Goal: Check status: Check status

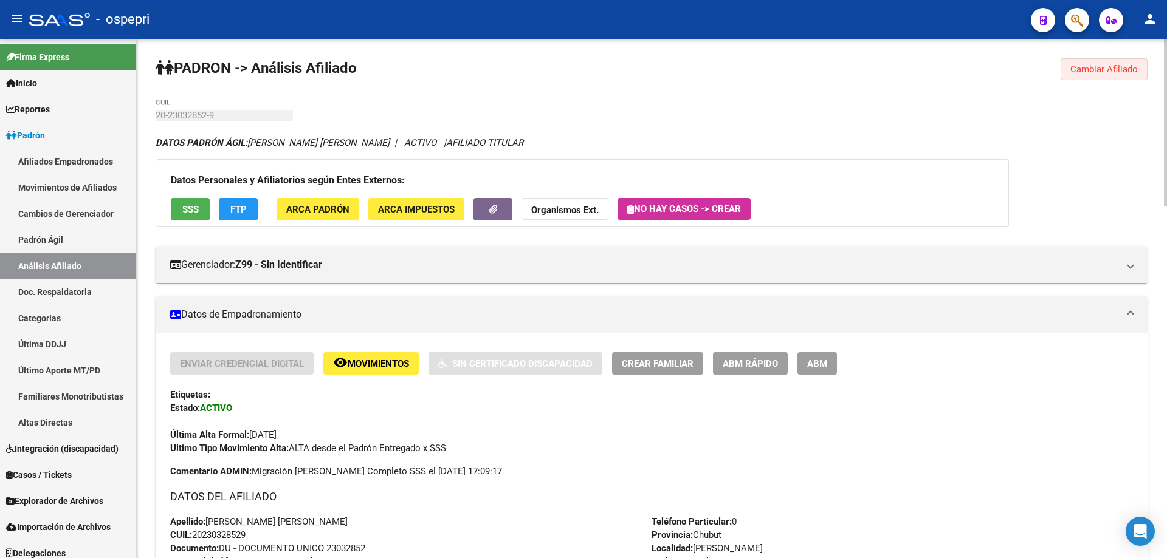
click at [1089, 62] on button "Cambiar Afiliado" at bounding box center [1103, 69] width 87 height 22
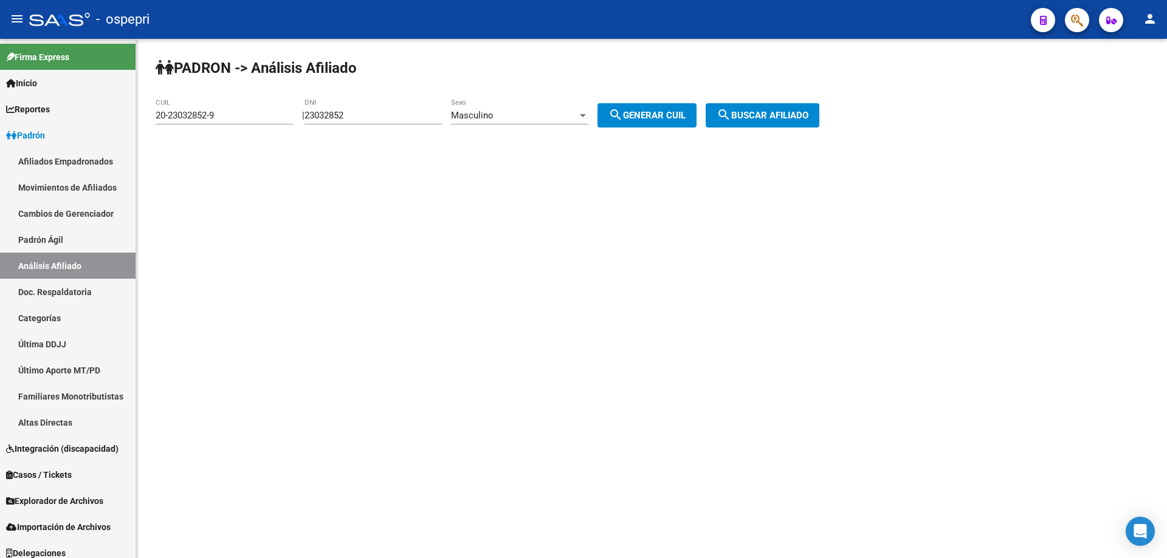
click at [345, 117] on input "23032852" at bounding box center [372, 115] width 137 height 11
paste input "13837714"
type input "13837714"
click at [646, 114] on span "search Generar CUIL" at bounding box center [646, 115] width 77 height 11
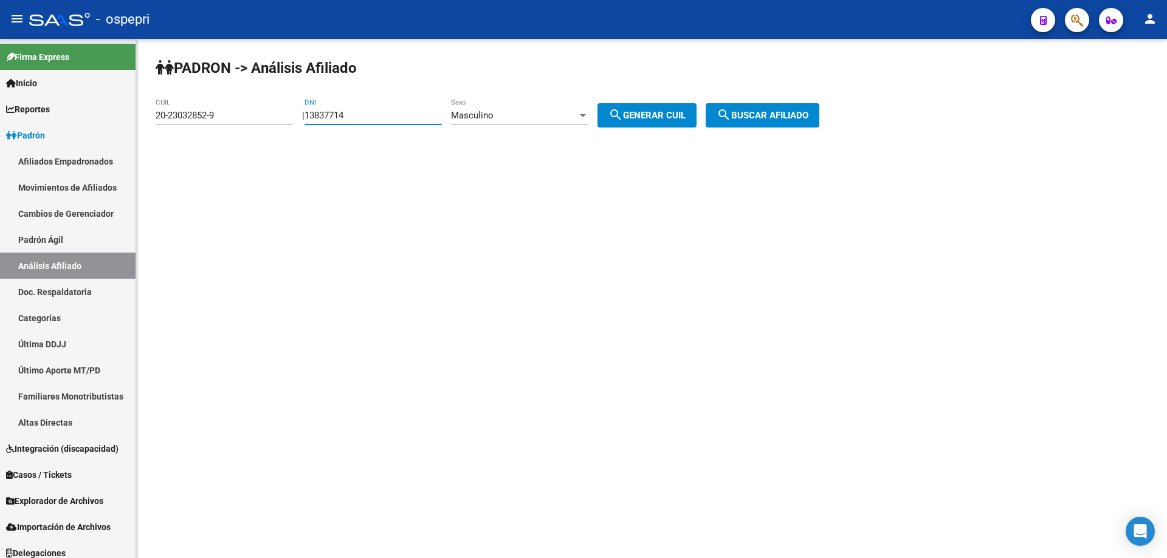
type input "20-13837714-9"
click at [778, 101] on div "[PERSON_NAME] -> Análisis Afiliado 20-13837714-9 CUIL | 13837714 DNI Masculino …" at bounding box center [651, 103] width 1031 height 128
click at [778, 120] on span "search Buscar afiliado" at bounding box center [763, 115] width 92 height 11
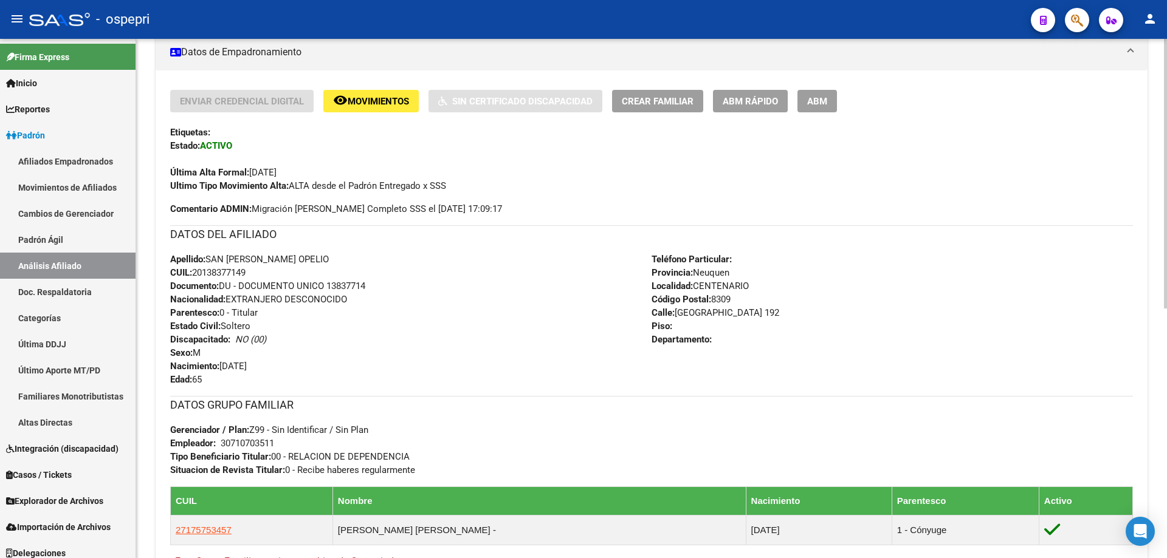
scroll to position [480, 0]
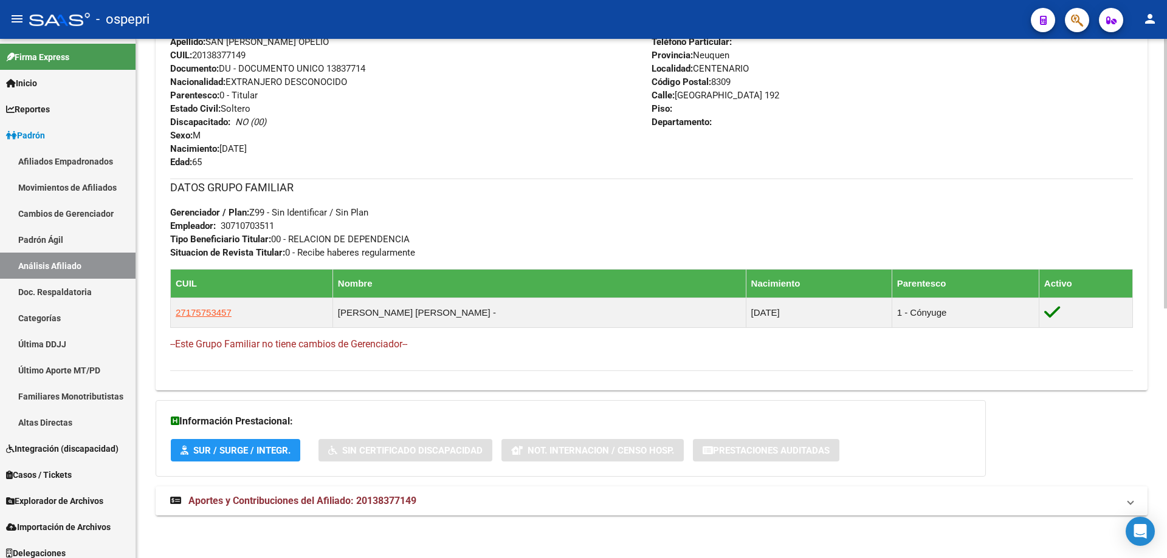
click at [342, 502] on span "Aportes y Contribuciones del Afiliado: 20138377149" at bounding box center [302, 501] width 228 height 12
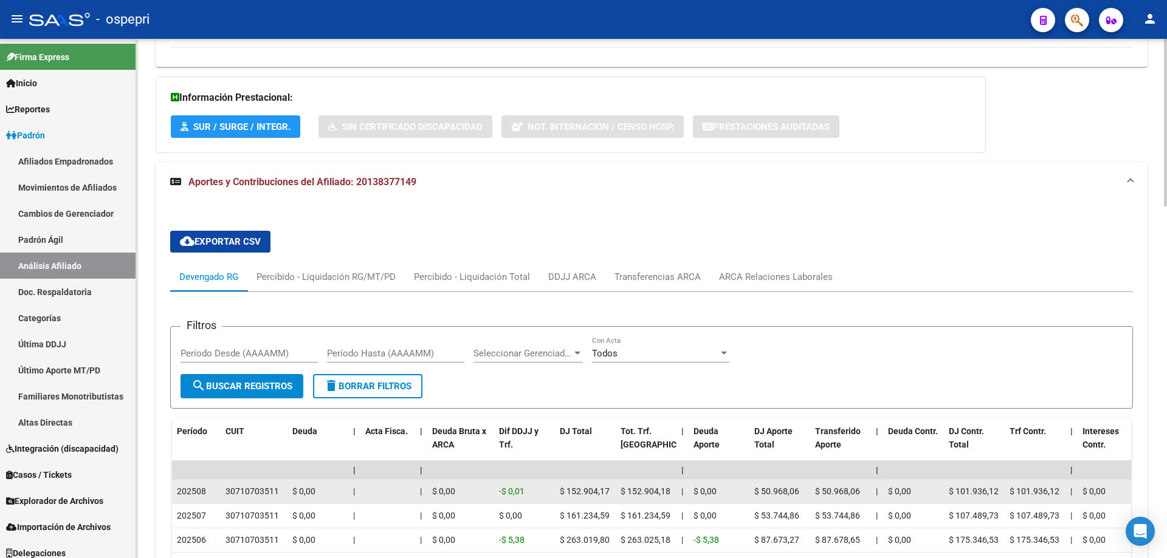
scroll to position [0, 0]
